Goal: Task Accomplishment & Management: Complete application form

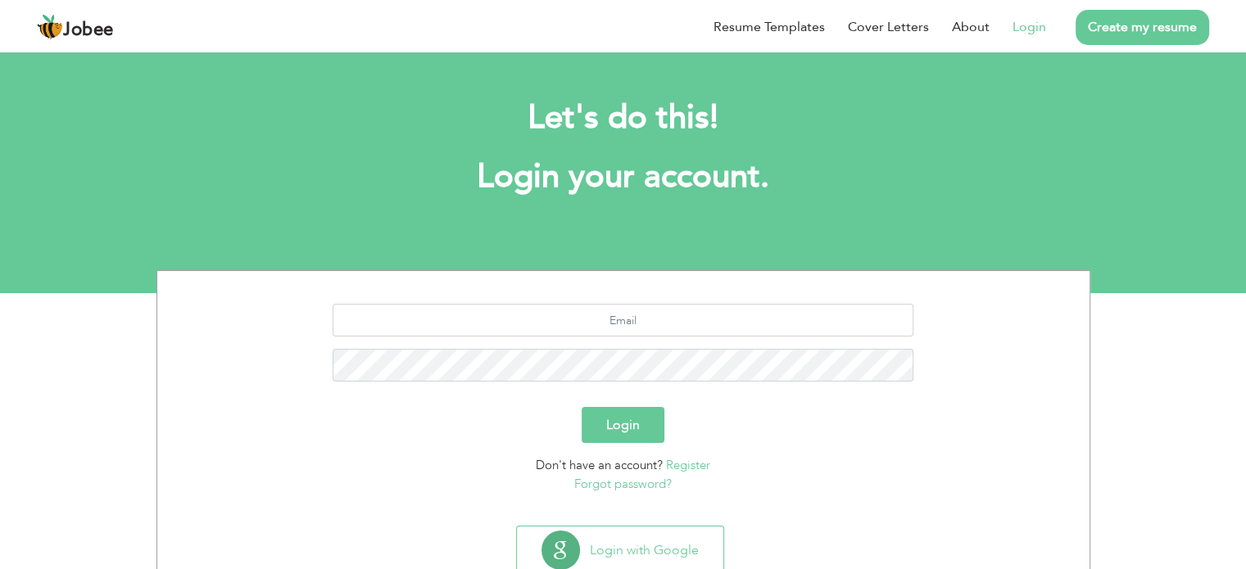
click at [626, 427] on button "Login" at bounding box center [623, 425] width 83 height 36
type button "Login"
type input "[EMAIL_ADDRESS][DOMAIN_NAME]"
click at [639, 324] on input "[EMAIL_ADDRESS][DOMAIN_NAME]" at bounding box center [623, 320] width 581 height 33
drag, startPoint x: 709, startPoint y: 314, endPoint x: 431, endPoint y: 337, distance: 278.7
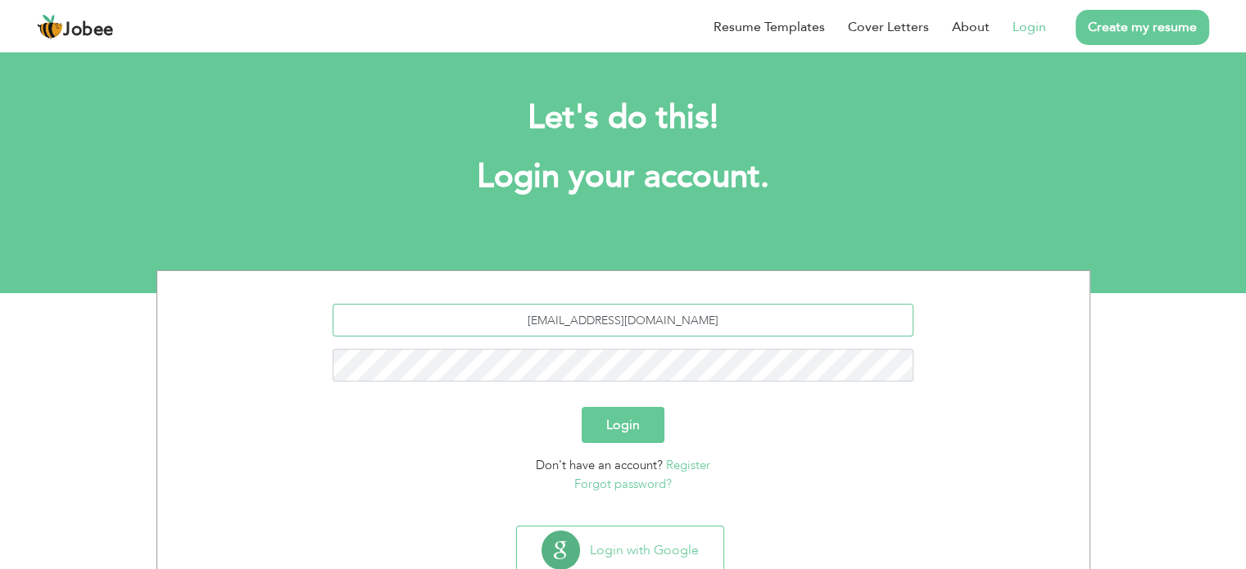
click at [431, 337] on div "[EMAIL_ADDRESS][DOMAIN_NAME]" at bounding box center [624, 349] width 908 height 90
type input "u"
type input "[EMAIL_ADDRESS][DOMAIN_NAME]"
click at [582, 407] on button "Login" at bounding box center [623, 425] width 83 height 36
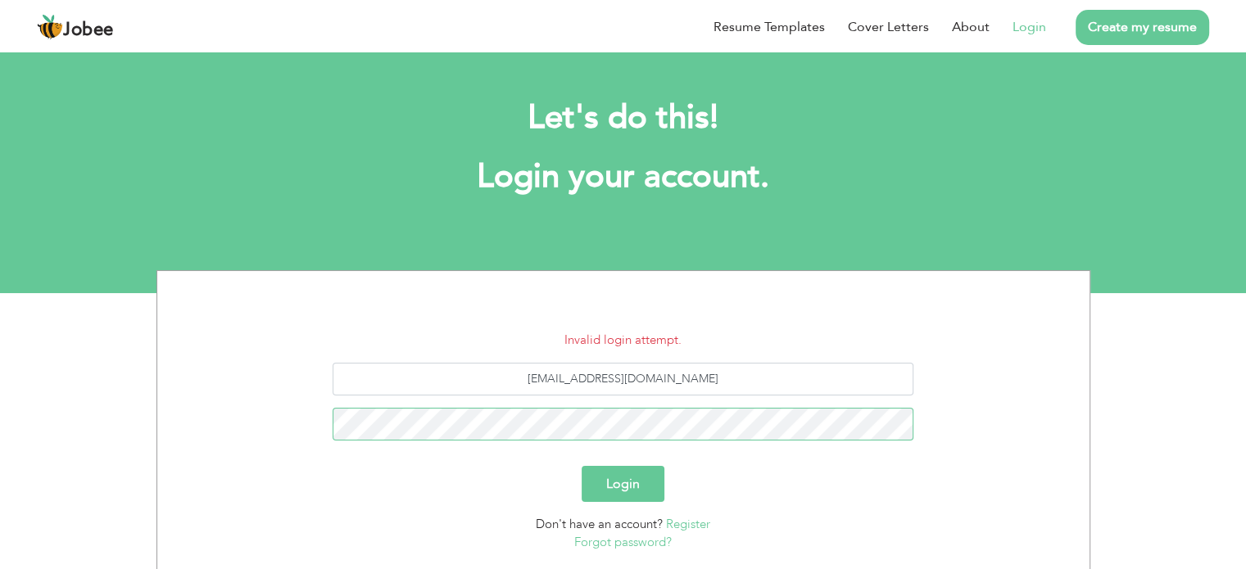
click at [582, 466] on button "Login" at bounding box center [623, 484] width 83 height 36
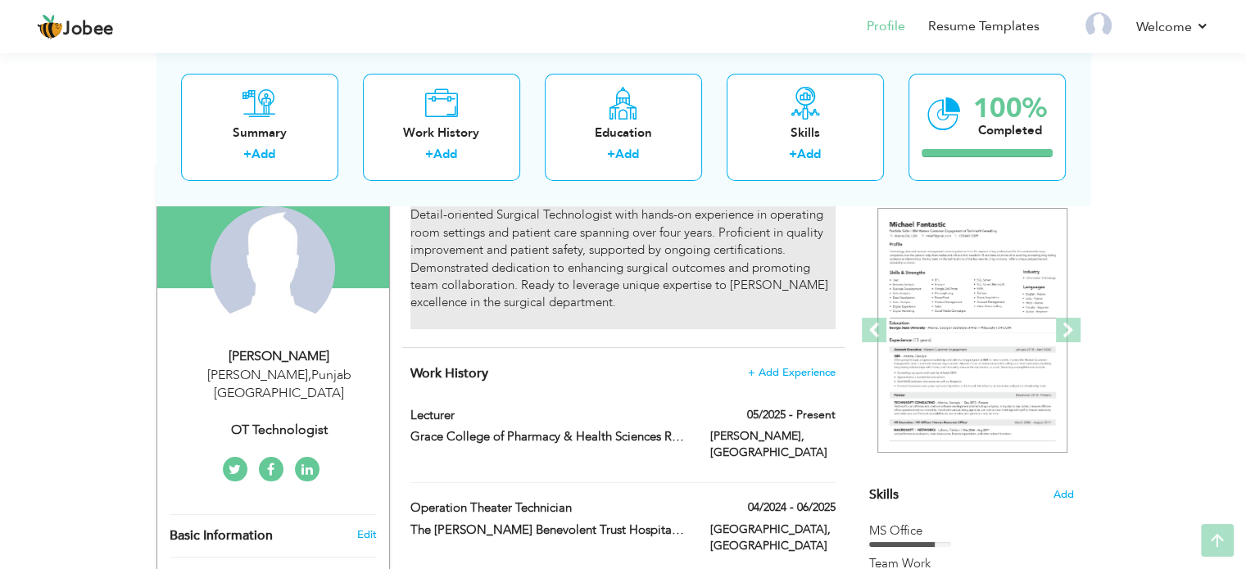
scroll to position [147, 0]
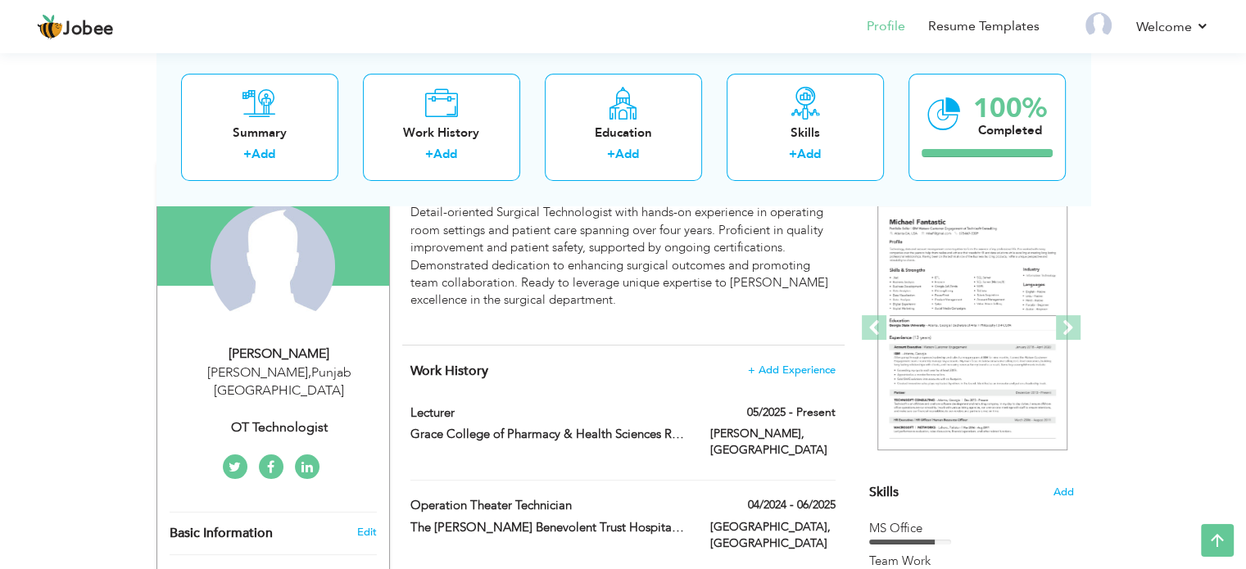
click at [256, 369] on div "Rahimyar Khan , Punjab Pakistan" at bounding box center [280, 383] width 220 height 38
type input "Rabail"
type input "Hussain"
type input "03038902273"
select select "number:166"
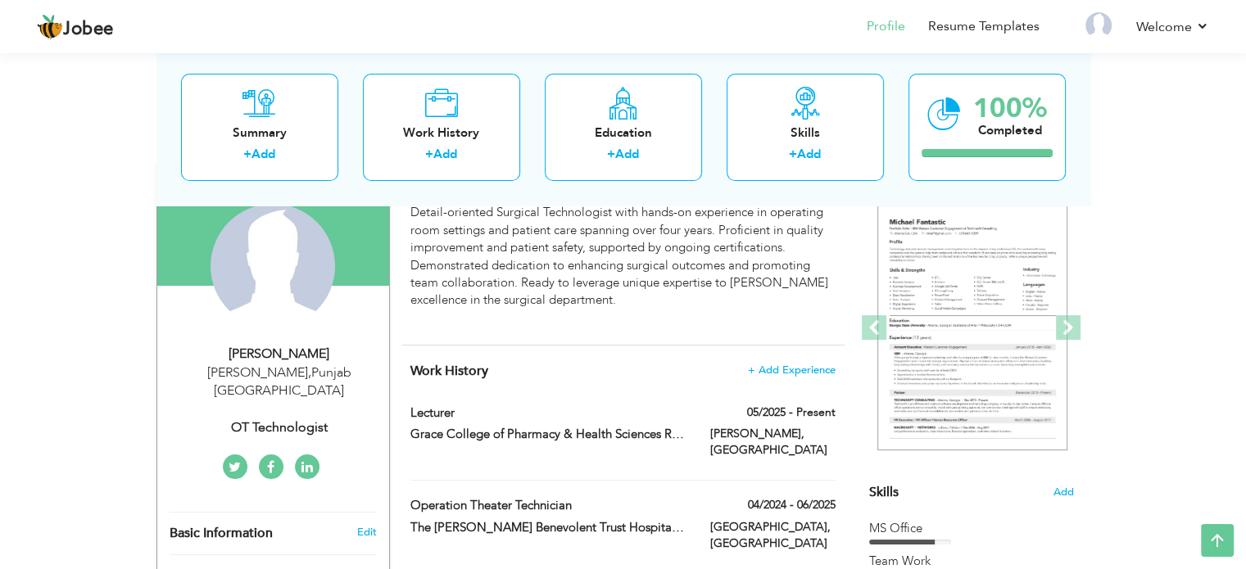
type input "Punjab"
type input "Rahimyar Khan"
select select "number:6"
type input "OT Technologist"
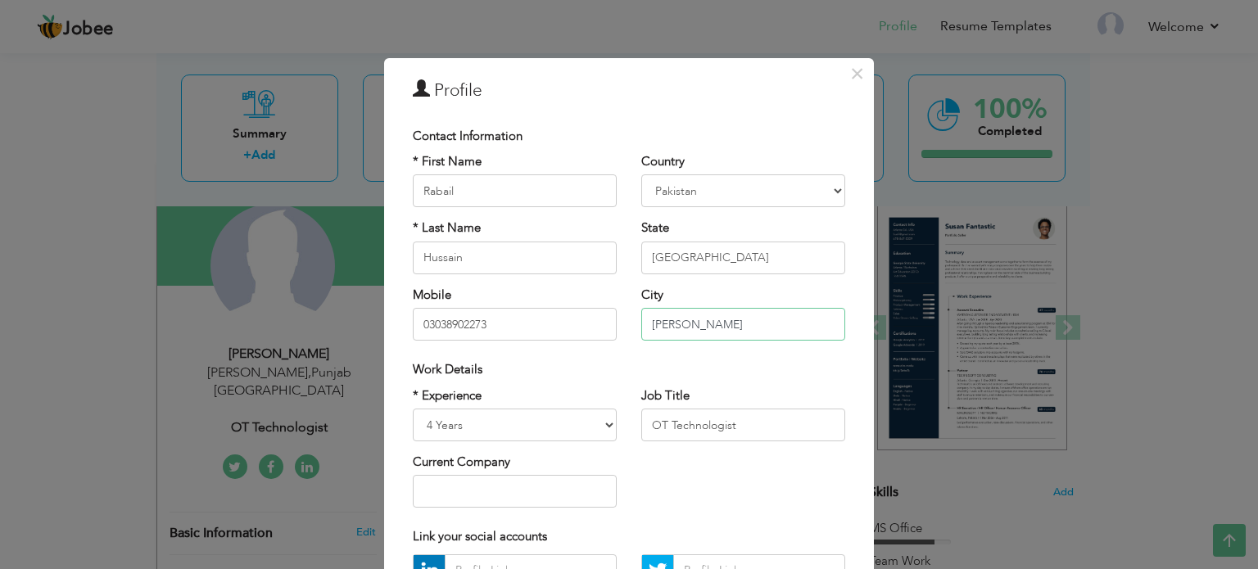
drag, startPoint x: 727, startPoint y: 325, endPoint x: 591, endPoint y: 315, distance: 136.4
click at [591, 315] on div "* First Name Rabail * Last Name Hussain Mobile 03038902273 Country Afghanistan …" at bounding box center [629, 253] width 457 height 200
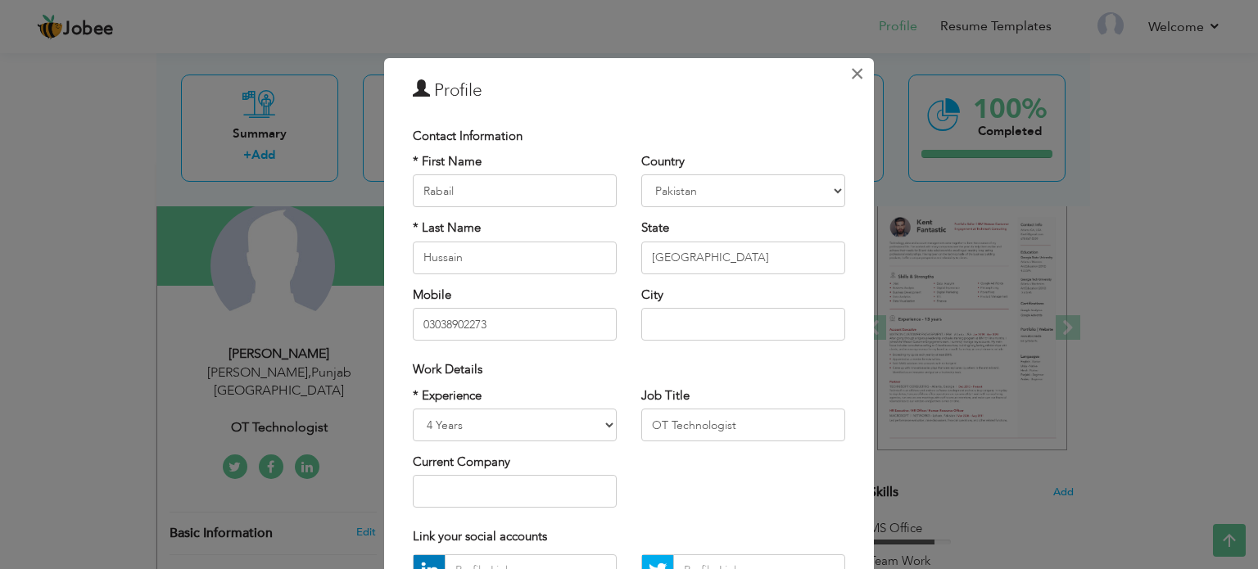
click at [850, 78] on span "×" at bounding box center [857, 73] width 14 height 29
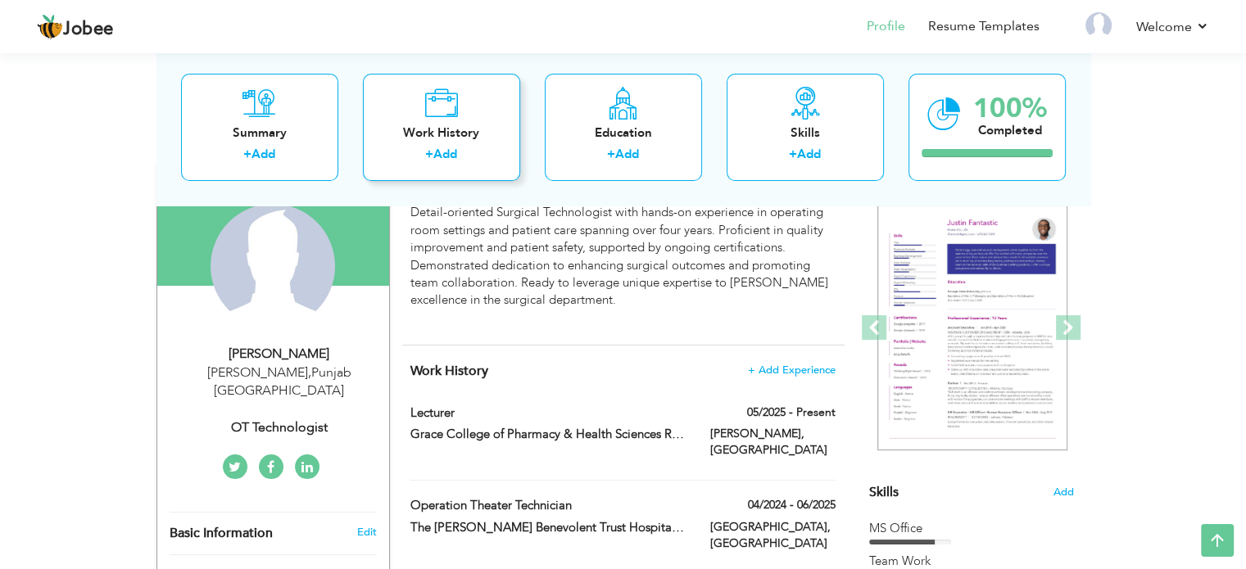
click at [452, 134] on div "Work History" at bounding box center [441, 133] width 131 height 17
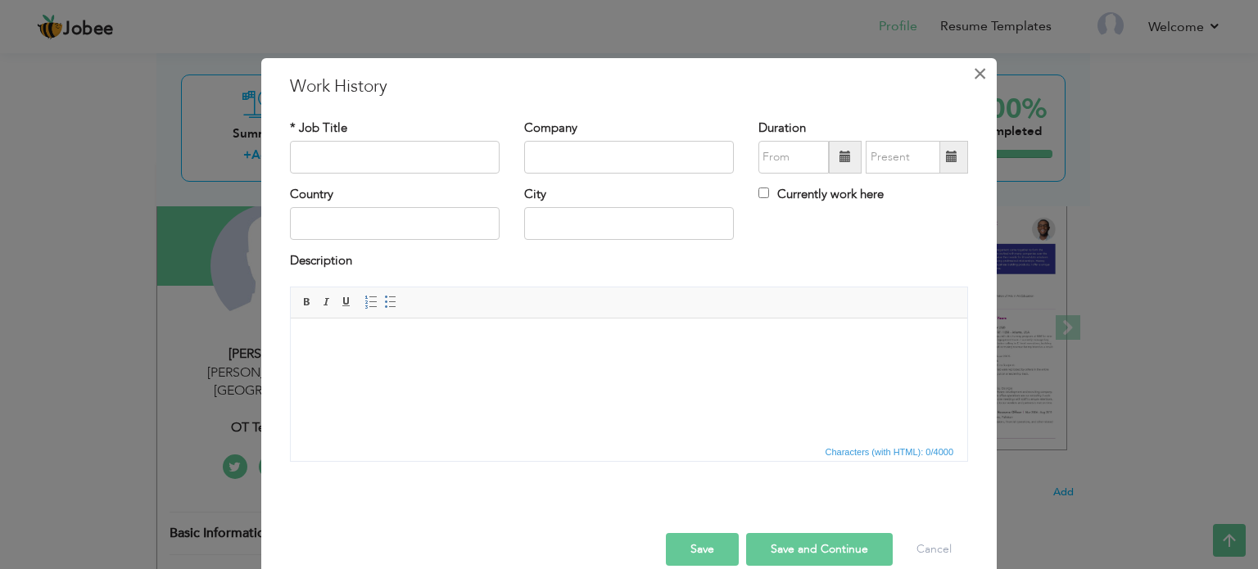
click at [973, 71] on span "×" at bounding box center [980, 73] width 14 height 29
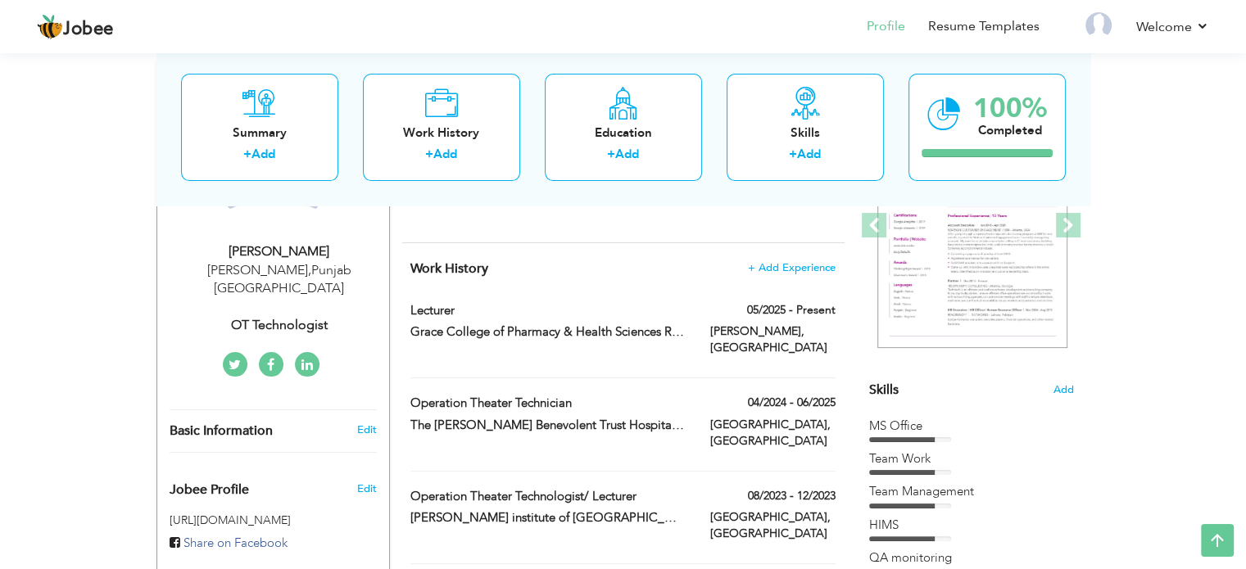
scroll to position [249, 0]
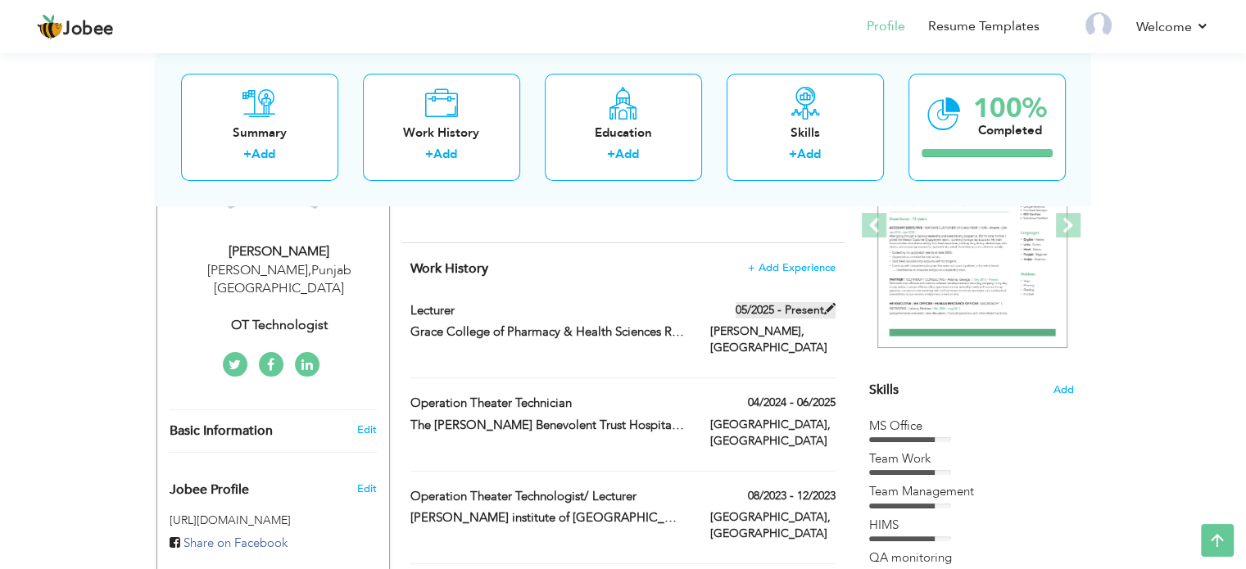
click at [833, 305] on span at bounding box center [829, 308] width 11 height 11
type input "Lecturer"
type input "Grace College of Pharmacy & Health Sciences RYK"
type input "05/2025"
type input "Pakistan"
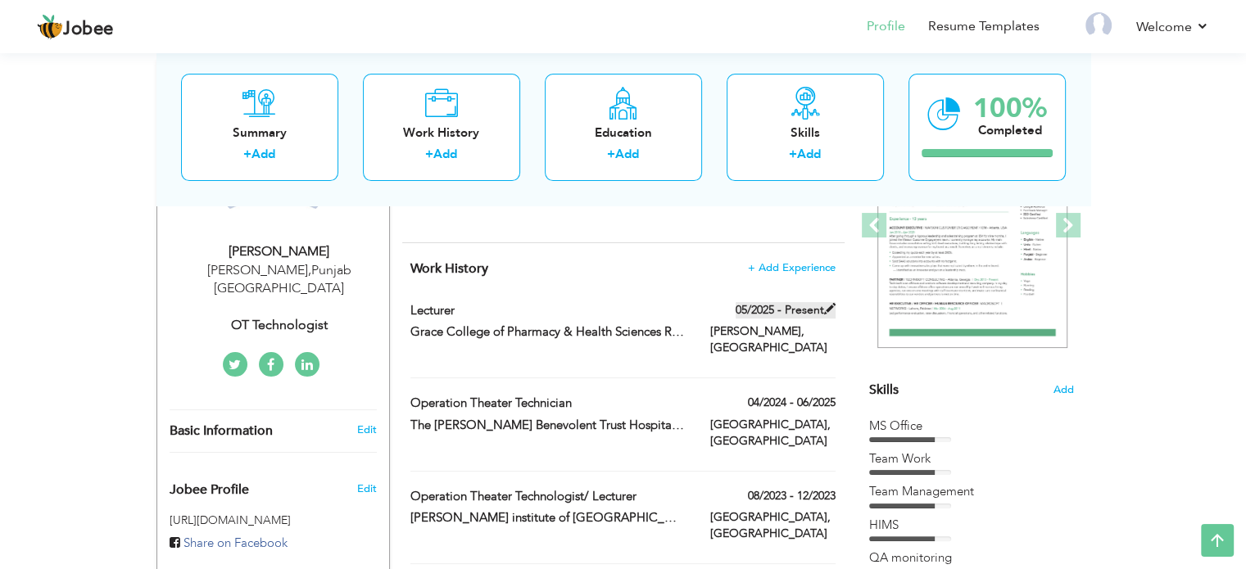
type input "Rahim Yar Khan"
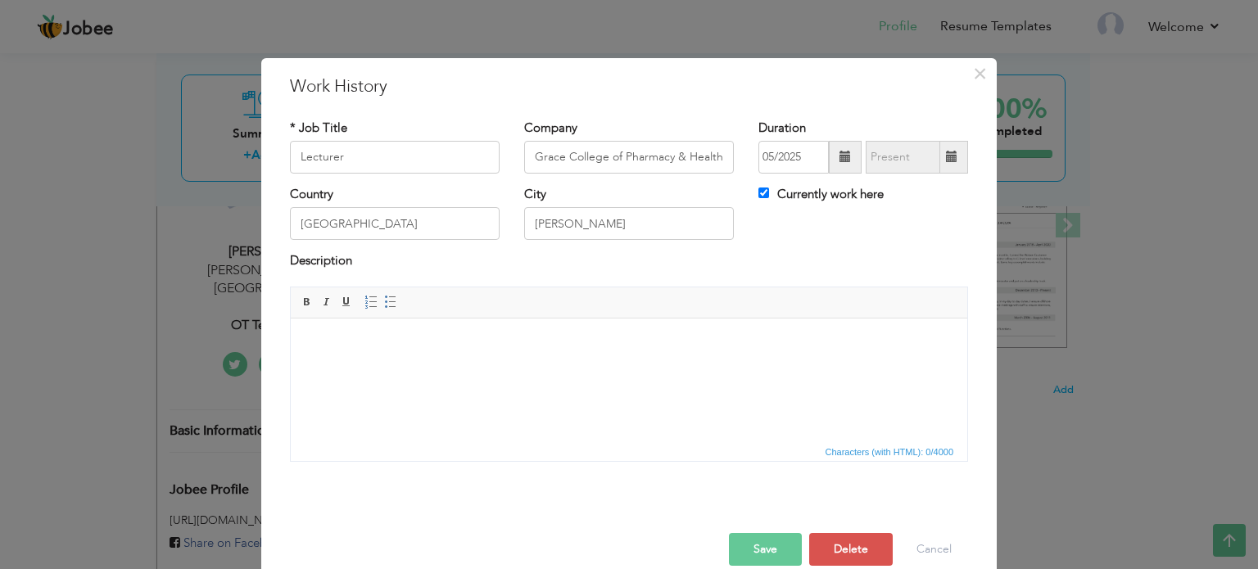
click at [967, 150] on div "Duration 05/2025 Currently work here" at bounding box center [863, 153] width 234 height 66
click at [759, 193] on input "Currently work here" at bounding box center [764, 193] width 11 height 11
checkbox input "false"
click at [946, 154] on span at bounding box center [951, 156] width 11 height 11
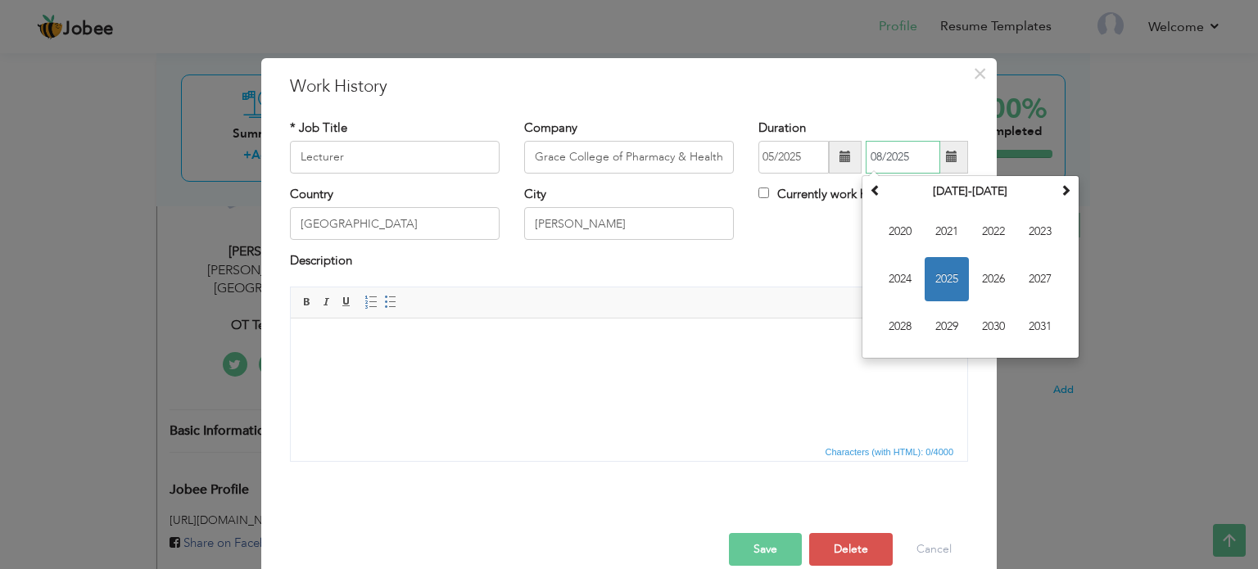
click at [875, 154] on input "08/2025" at bounding box center [903, 157] width 75 height 33
type input "07/2025"
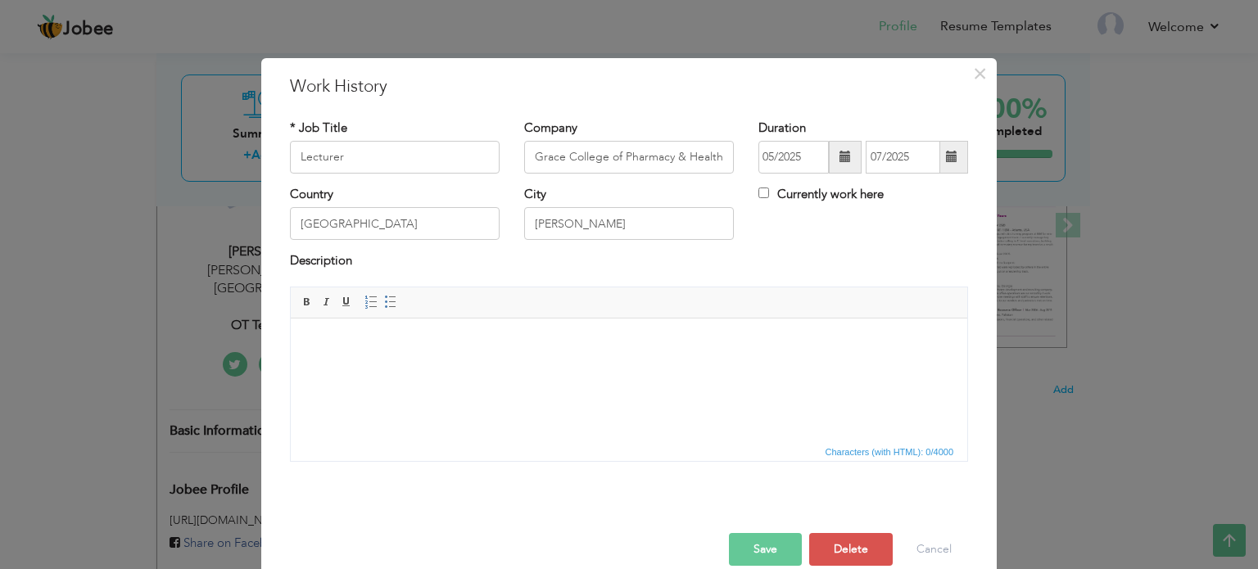
click at [770, 553] on button "Save" at bounding box center [765, 549] width 73 height 33
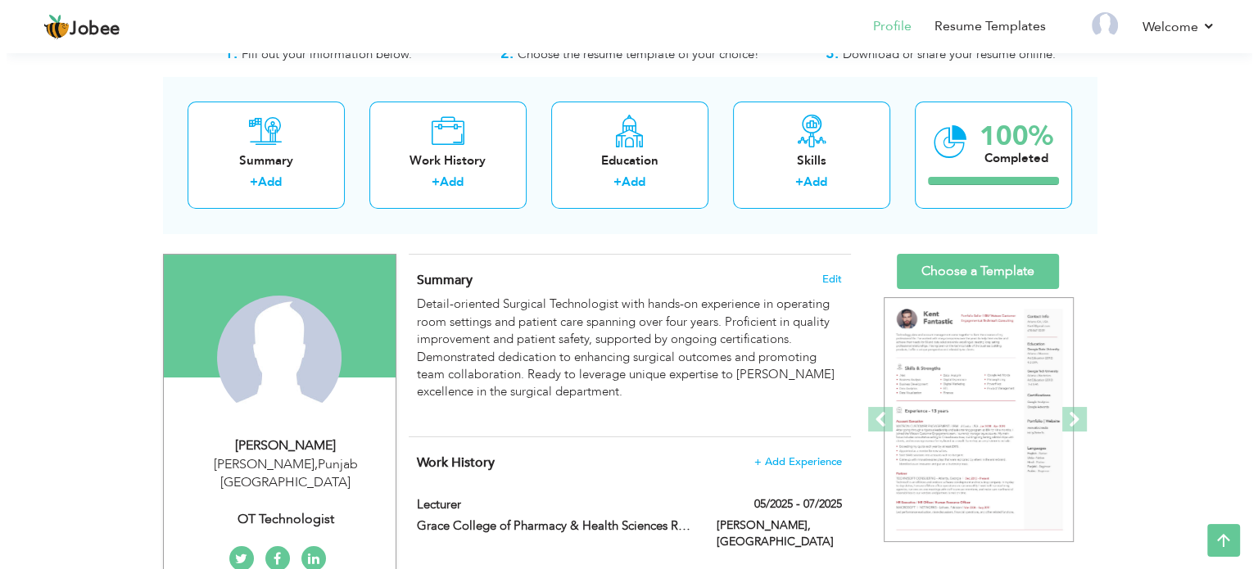
scroll to position [0, 0]
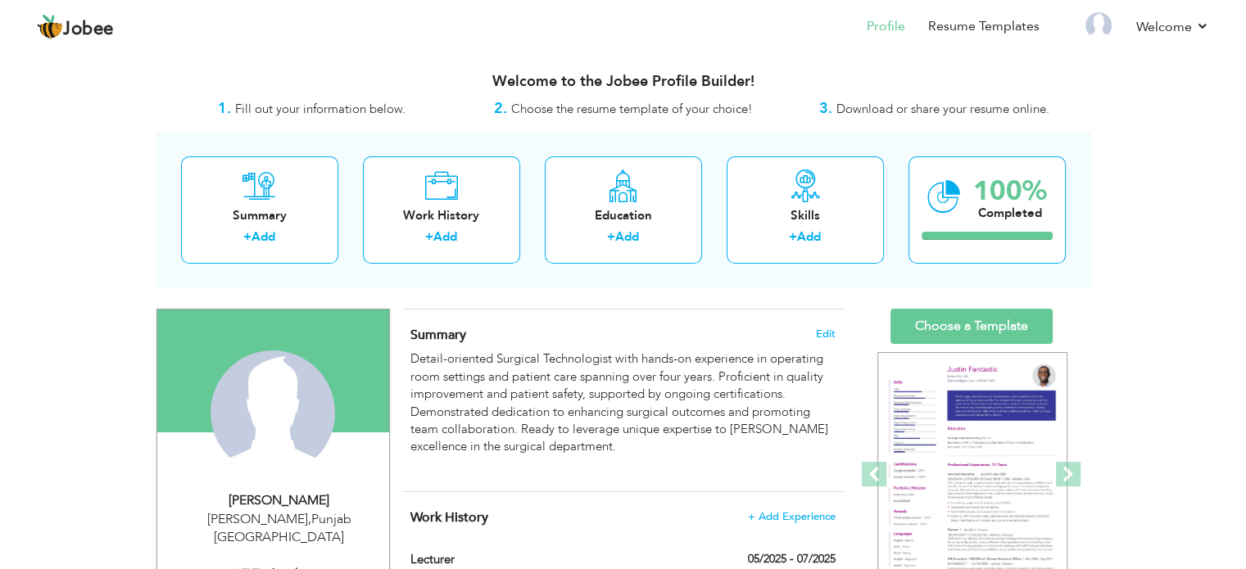
click at [270, 520] on div "Rahimyar Khan , Punjab Pakistan" at bounding box center [280, 529] width 220 height 38
type input "Rahimyar Khan"
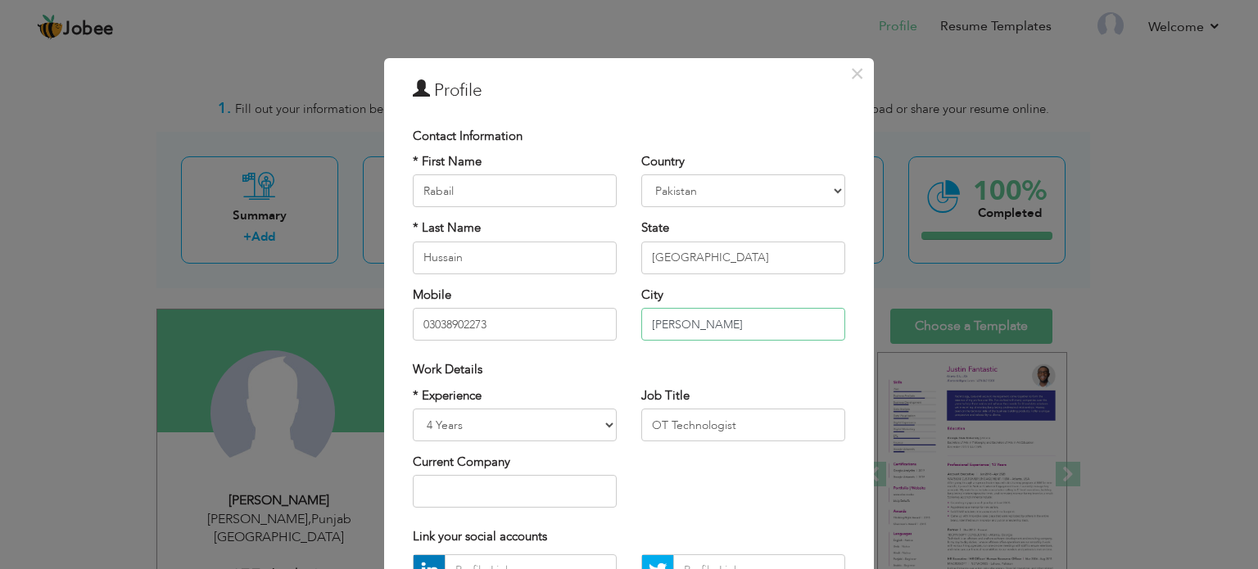
drag, startPoint x: 733, startPoint y: 330, endPoint x: 585, endPoint y: 330, distance: 148.3
click at [585, 330] on div "* First Name Rabail * Last Name Hussain Mobile 03038902273 Country Afghanistan …" at bounding box center [629, 253] width 457 height 200
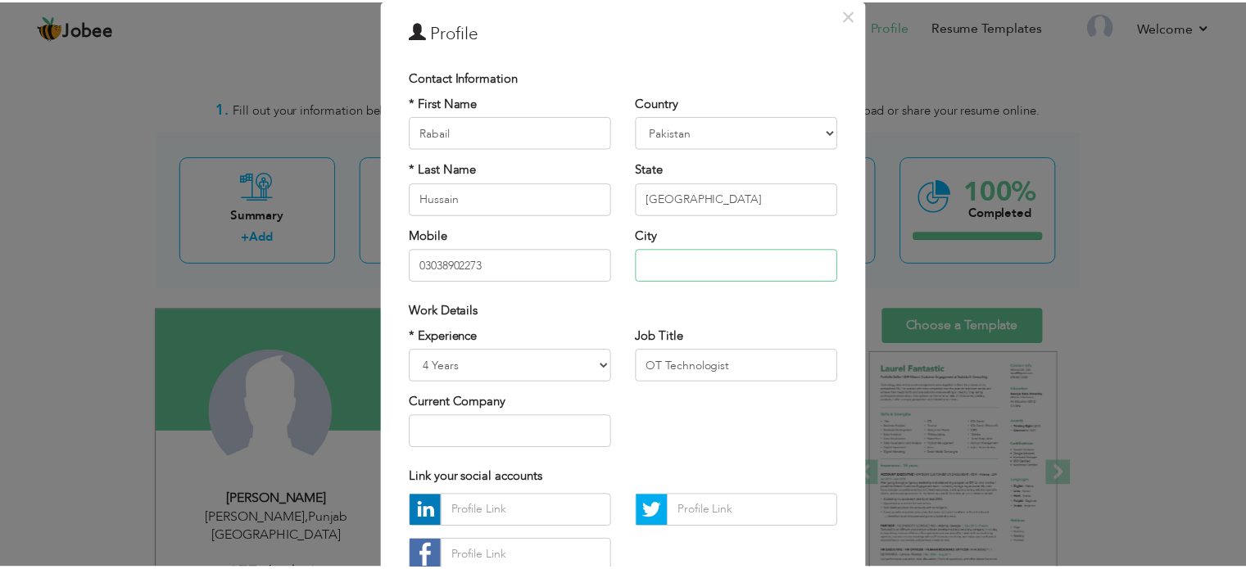
scroll to position [174, 0]
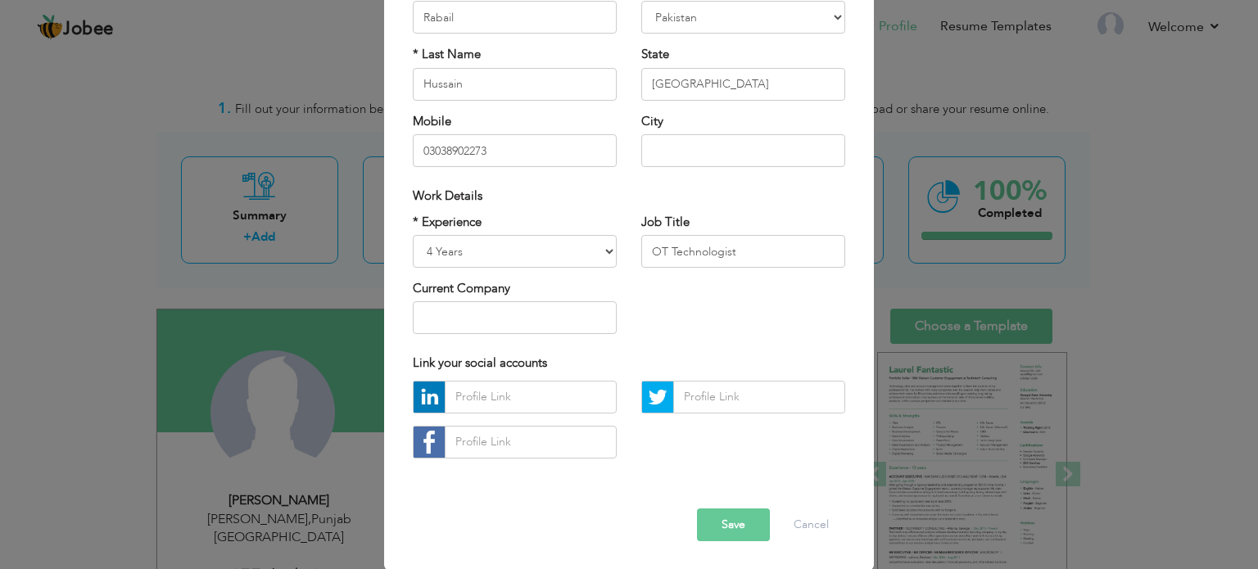
click at [724, 515] on button "Save" at bounding box center [733, 525] width 73 height 33
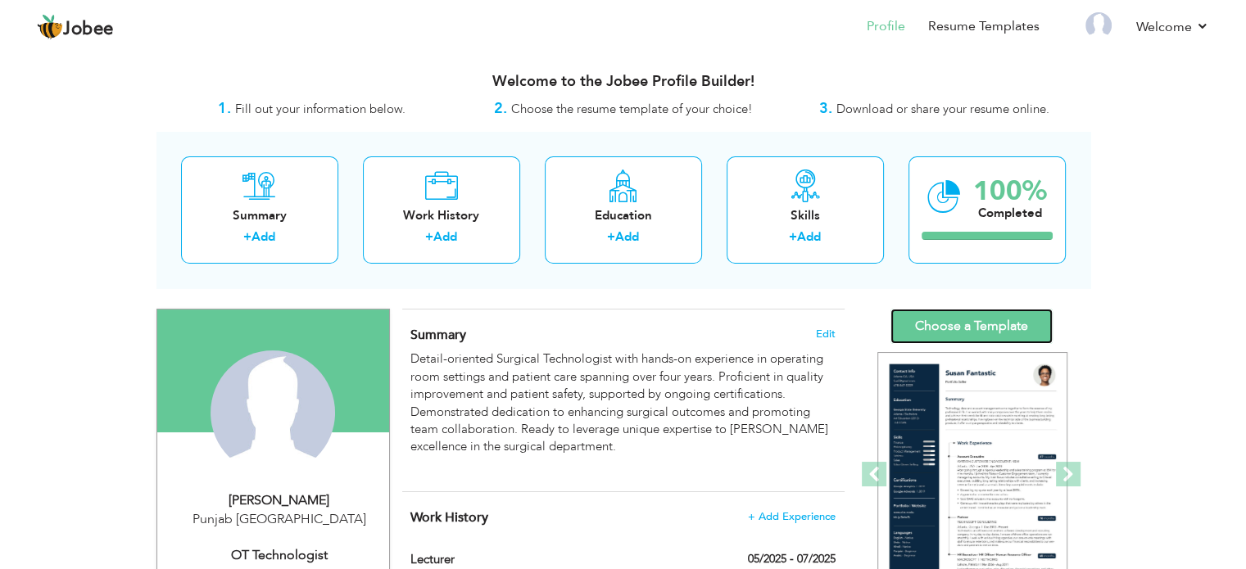
click at [935, 329] on link "Choose a Template" at bounding box center [972, 326] width 162 height 35
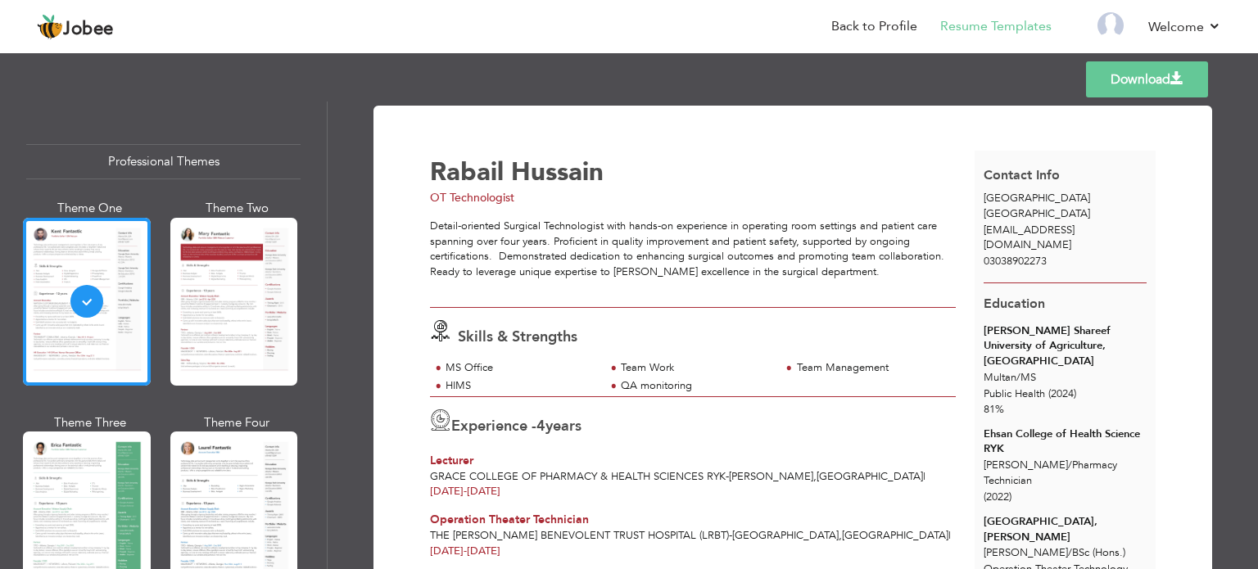
click at [1148, 67] on link "Download" at bounding box center [1147, 79] width 122 height 36
click at [1147, 80] on link "Download" at bounding box center [1147, 79] width 122 height 36
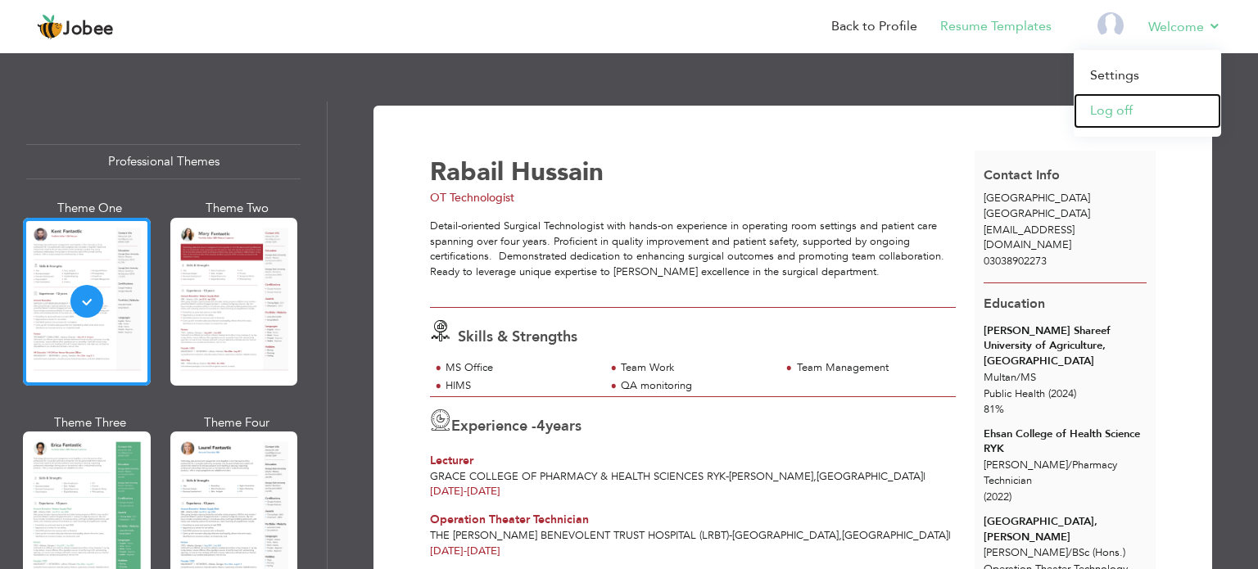
click at [1130, 113] on link "Log off" at bounding box center [1147, 110] width 147 height 35
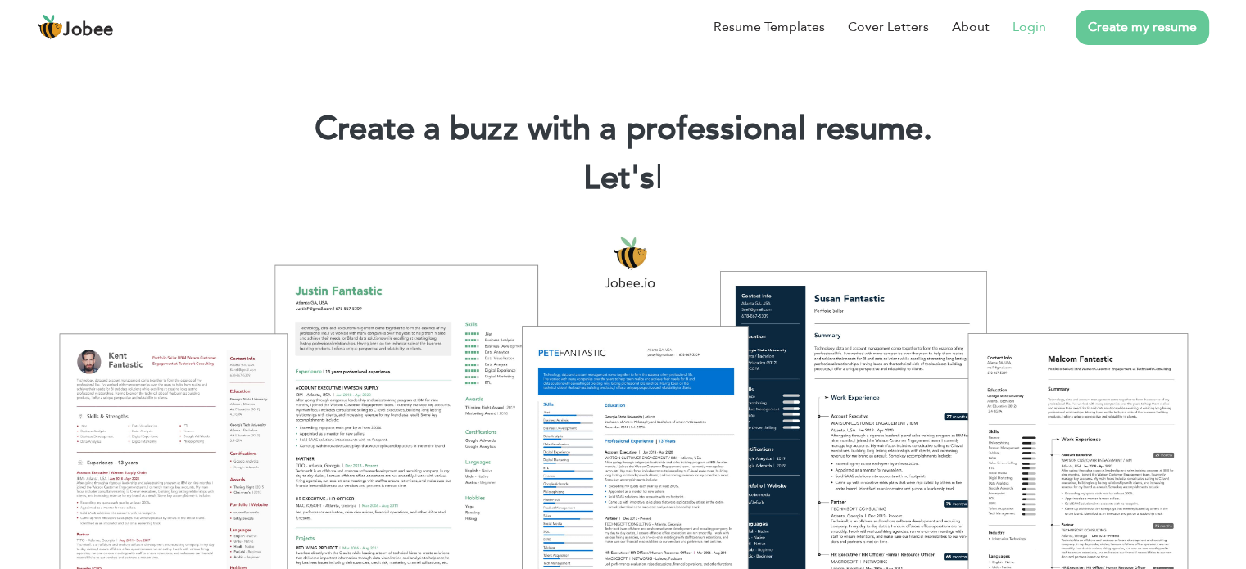
click at [1028, 22] on link "Login" at bounding box center [1030, 27] width 34 height 20
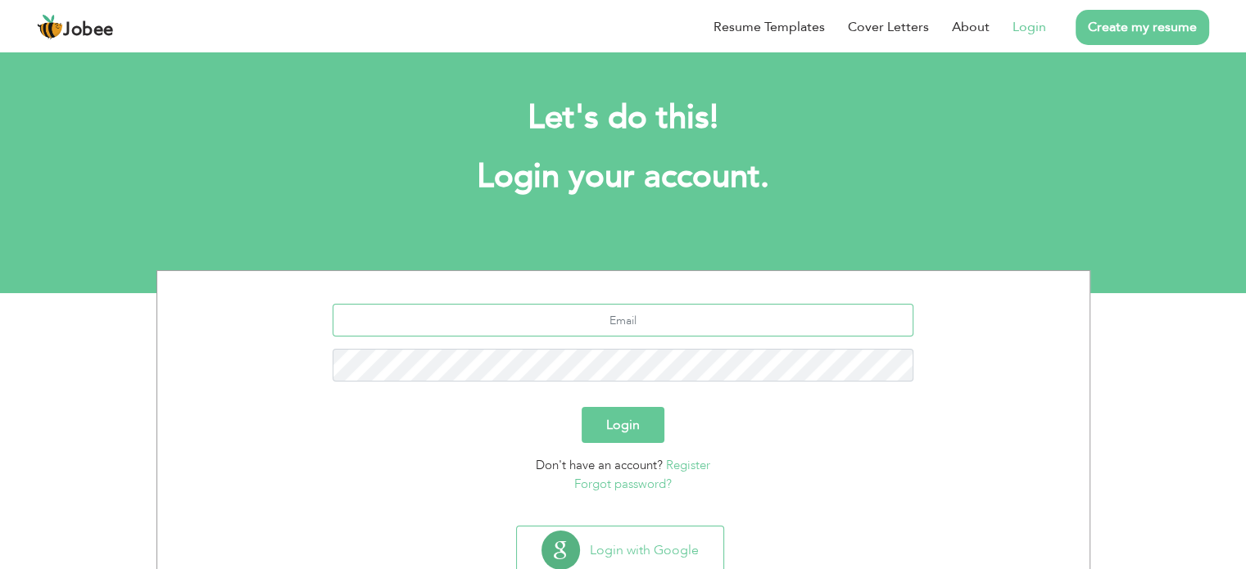
click at [759, 315] on input "text" at bounding box center [623, 320] width 581 height 33
type input "[EMAIL_ADDRESS][DOMAIN_NAME]"
click at [614, 425] on button "Login" at bounding box center [623, 425] width 83 height 36
